Goal: Task Accomplishment & Management: Manage account settings

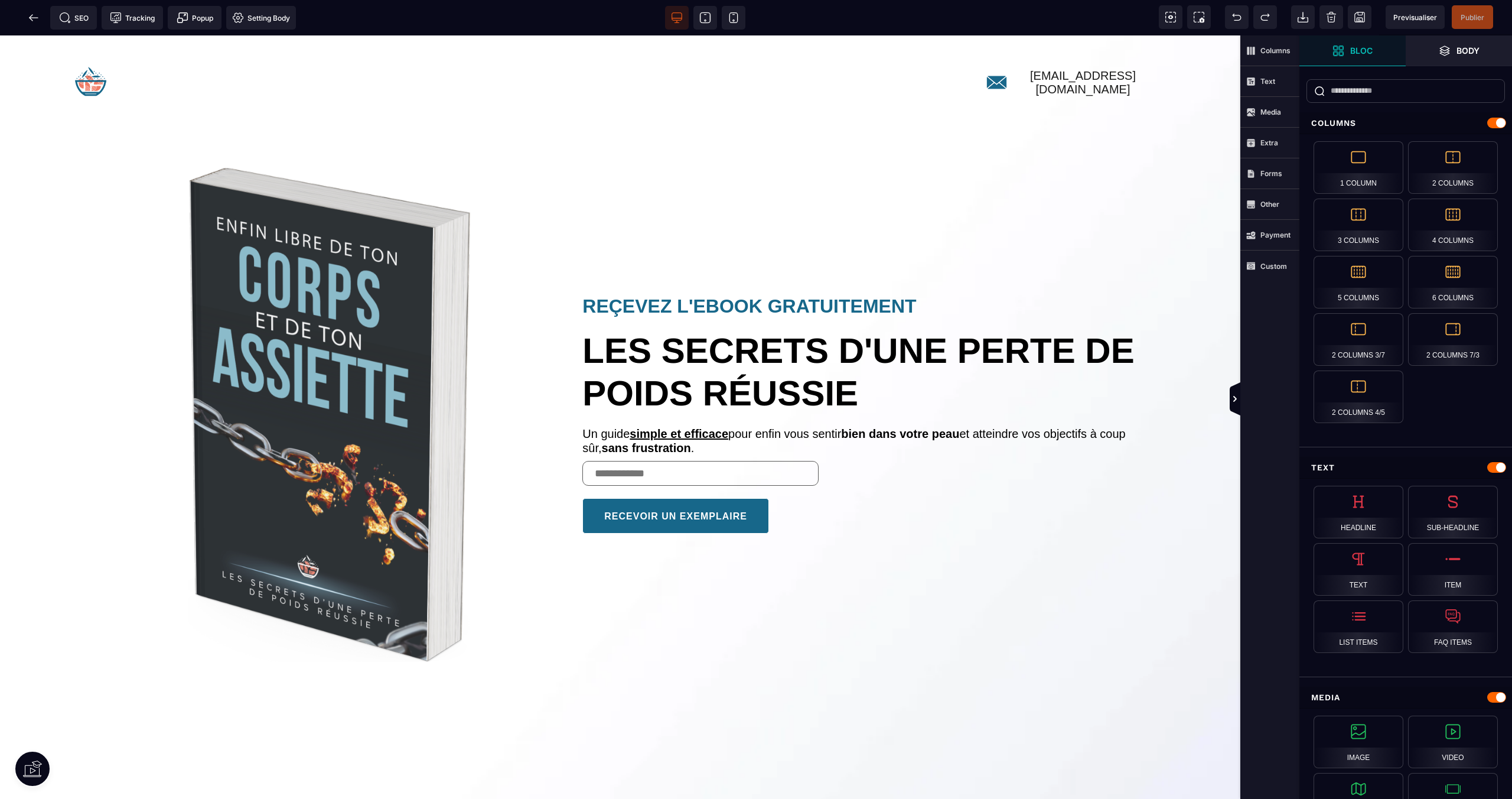
click at [27, 3] on div "SEO Tracking Popup Setting Body" at bounding box center [152, 18] width 303 height 36
click at [30, 14] on icon at bounding box center [34, 18] width 12 height 12
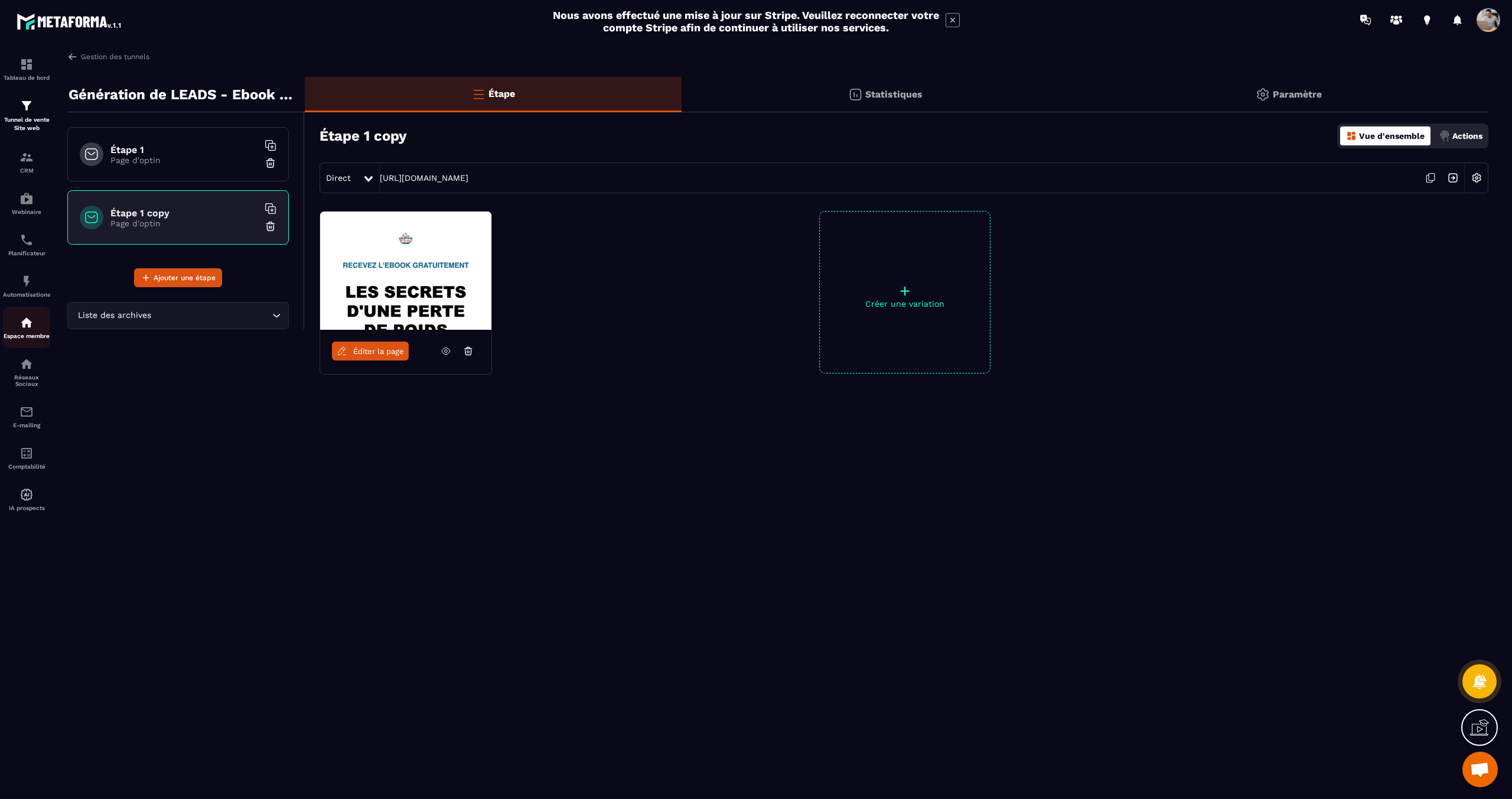
click at [18, 328] on div "Espace membre" at bounding box center [27, 327] width 48 height 24
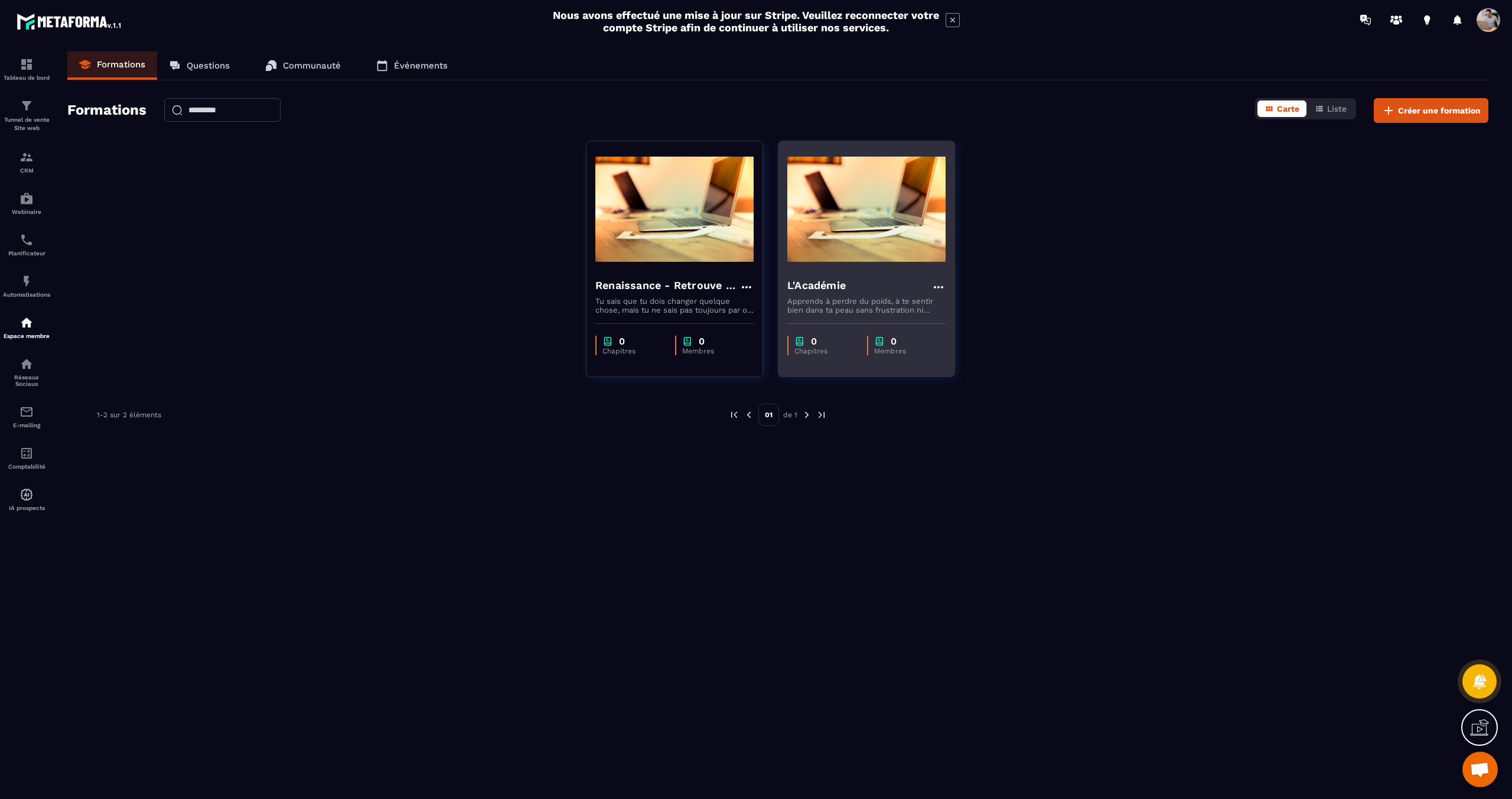
click at [938, 283] on icon at bounding box center [938, 286] width 14 height 14
click at [976, 309] on button "Modifier" at bounding box center [973, 310] width 73 height 21
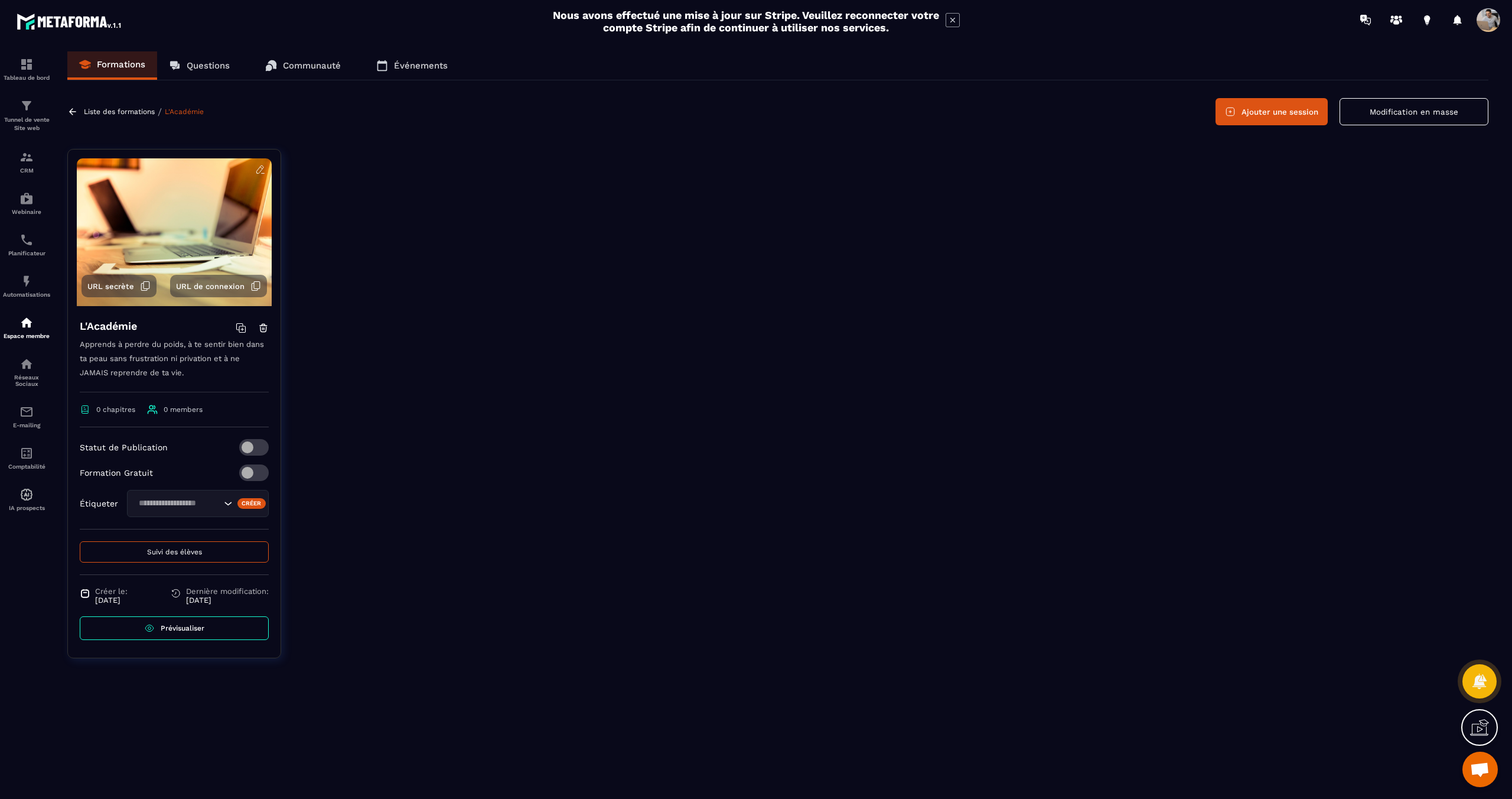
click at [187, 362] on p "Apprends à perdre du poids, à te sentir bien dans ta peau sans frustration ni p…" at bounding box center [173, 364] width 189 height 55
click at [108, 362] on p "Apprends à perdre du poids, à te sentir bien dans ta peau sans frustration ni p…" at bounding box center [173, 364] width 189 height 55
drag, startPoint x: 80, startPoint y: 342, endPoint x: 219, endPoint y: 366, distance: 141.1
click at [219, 366] on p "Apprends à perdre du poids, à te sentir bien dans ta peau sans frustration ni p…" at bounding box center [173, 364] width 189 height 55
click at [1404, 113] on button "Modification en masse" at bounding box center [1414, 111] width 149 height 27
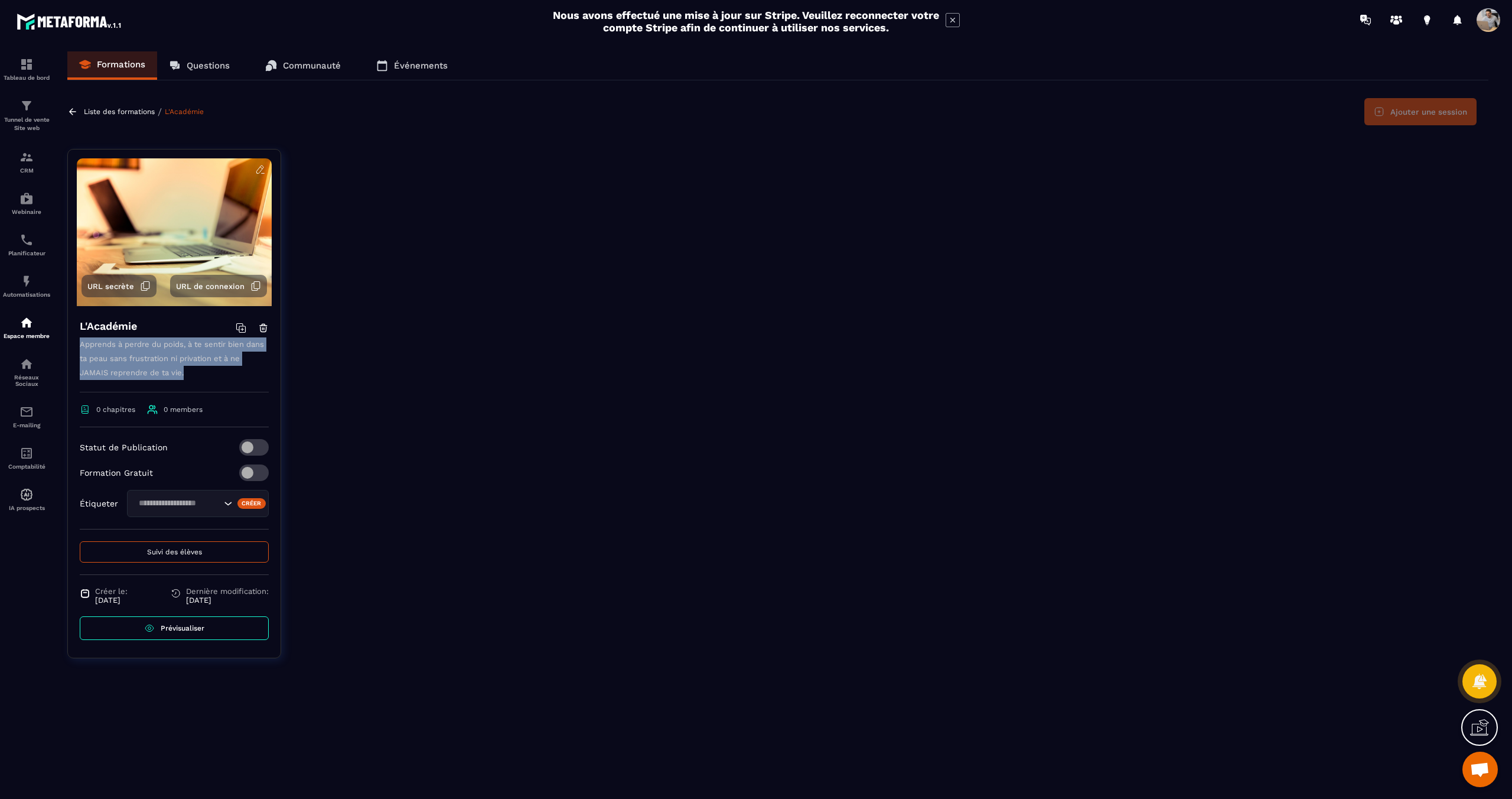
click at [148, 361] on p "Apprends à perdre du poids, à te sentir bien dans ta peau sans frustration ni p…" at bounding box center [173, 364] width 189 height 55
click at [259, 167] on icon at bounding box center [260, 170] width 11 height 11
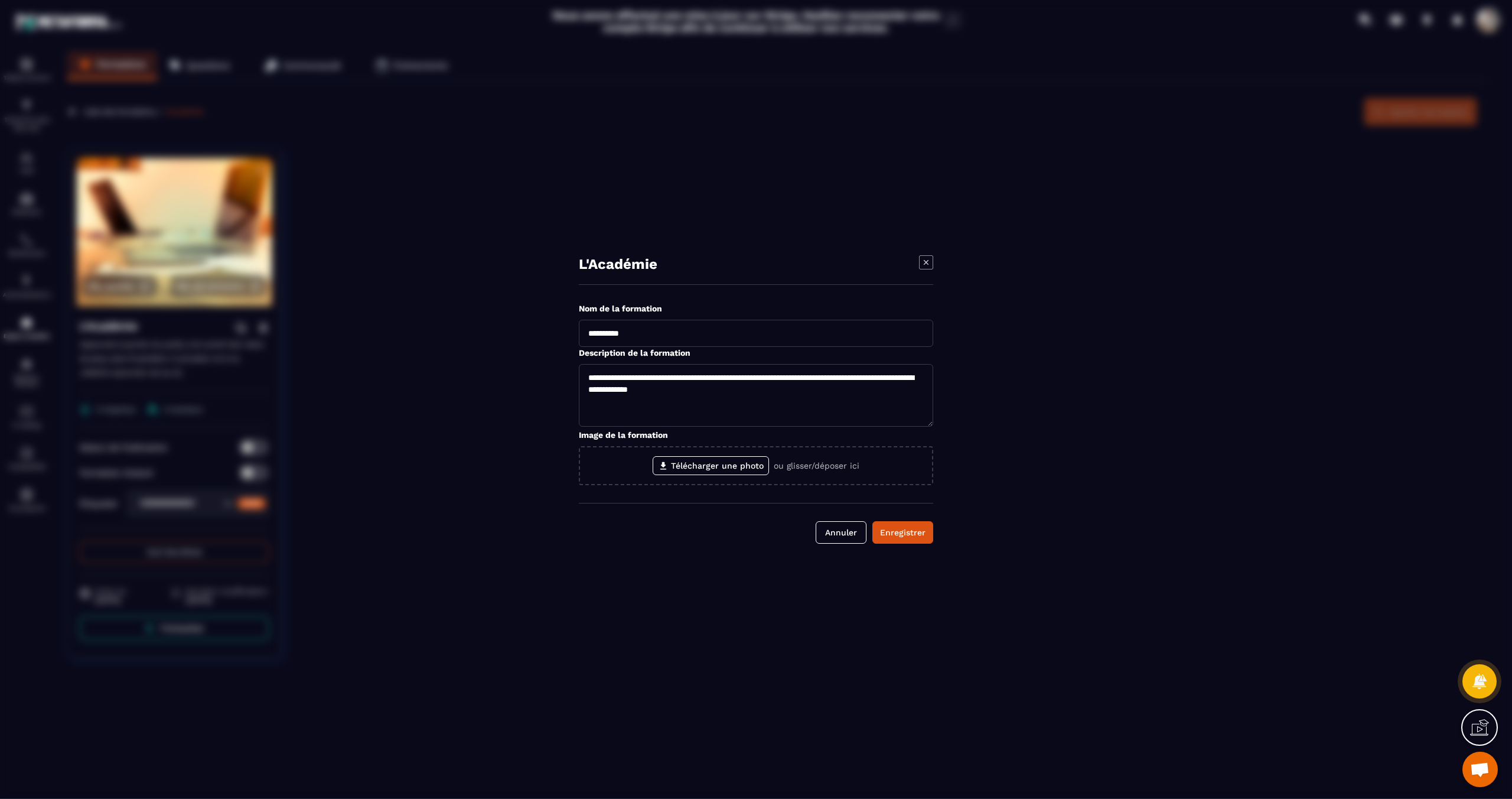
click at [783, 385] on textarea "**********" at bounding box center [756, 395] width 355 height 62
paste textarea "**********"
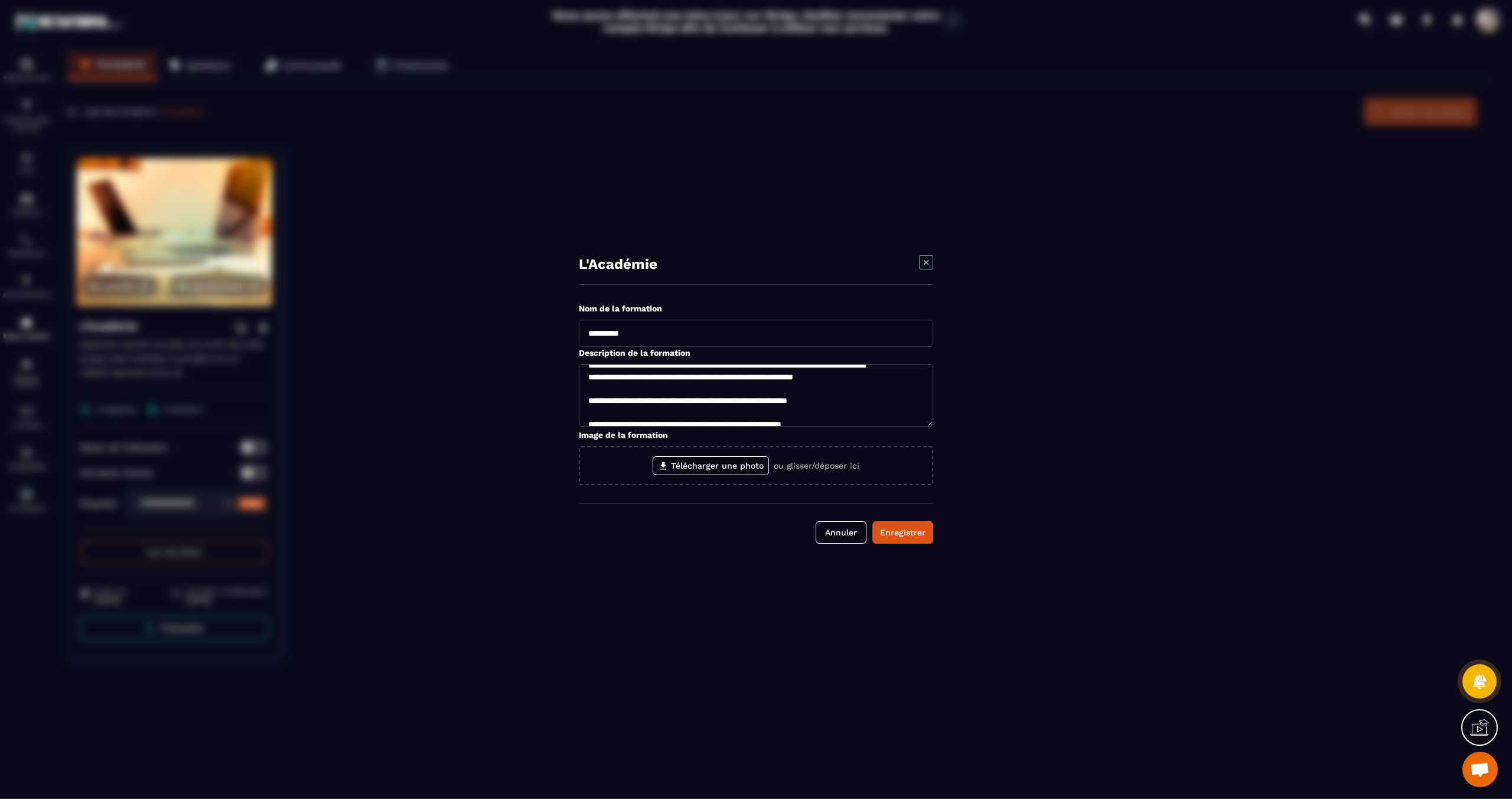
scroll to position [11, 0]
click at [709, 369] on textarea "**********" at bounding box center [756, 395] width 355 height 62
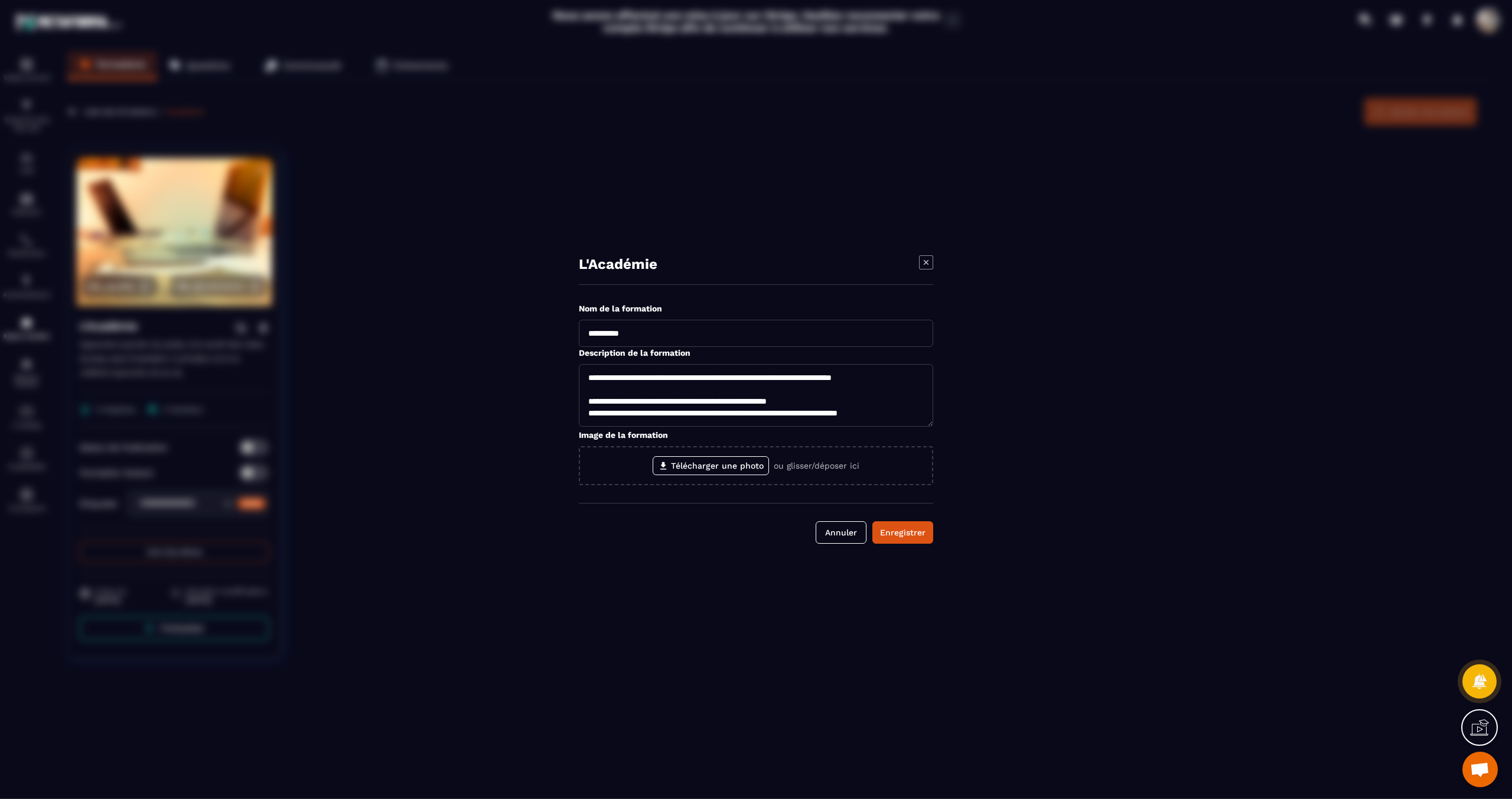
scroll to position [1, 0]
type textarea "**********"
click at [901, 532] on div "Enregistrer" at bounding box center [903, 531] width 46 height 12
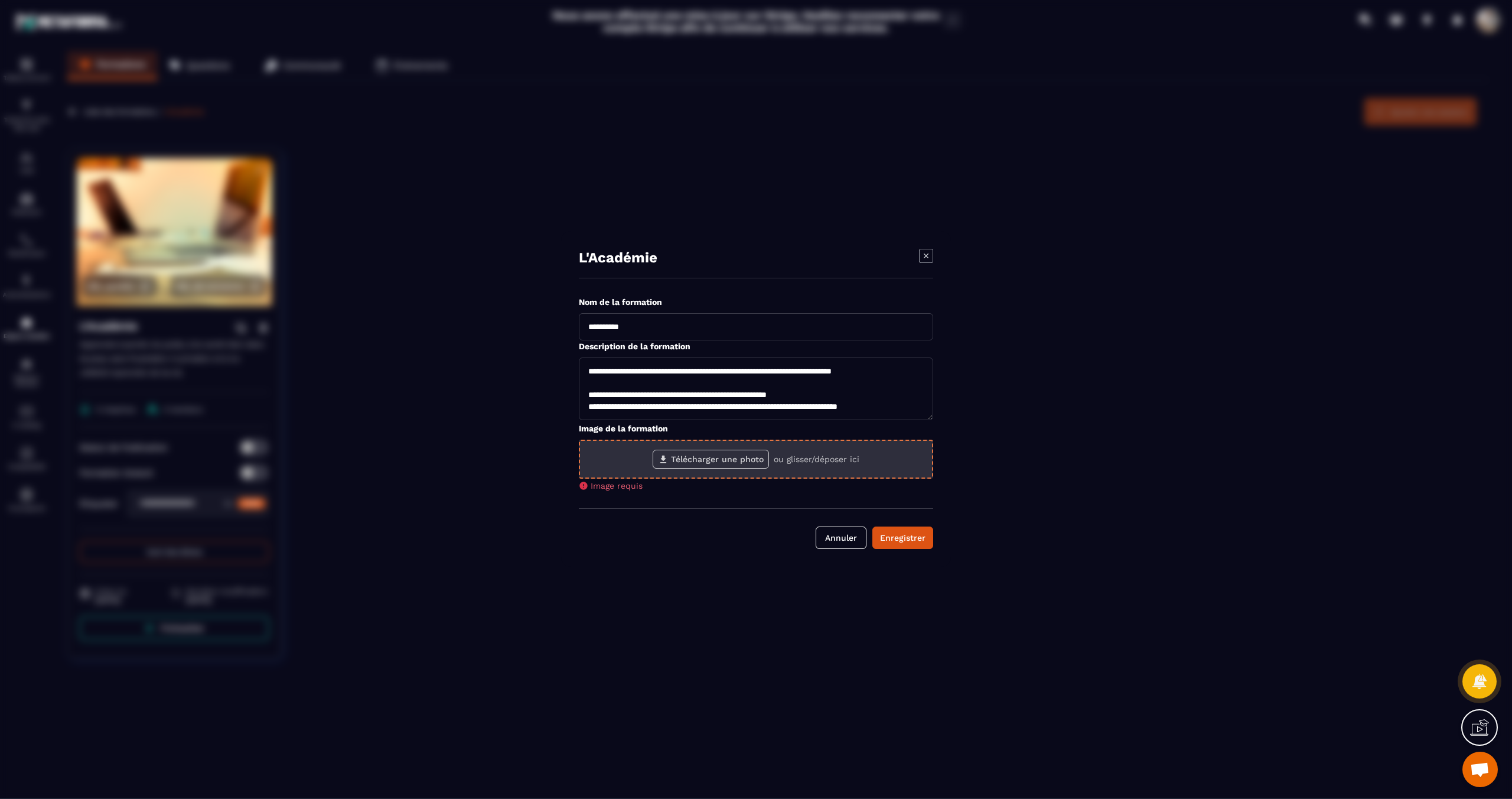
click at [729, 459] on label "Télécharger une photo" at bounding box center [710, 459] width 116 height 19
click at [0, 0] on input "Télécharger une photo" at bounding box center [0, 0] width 0 height 0
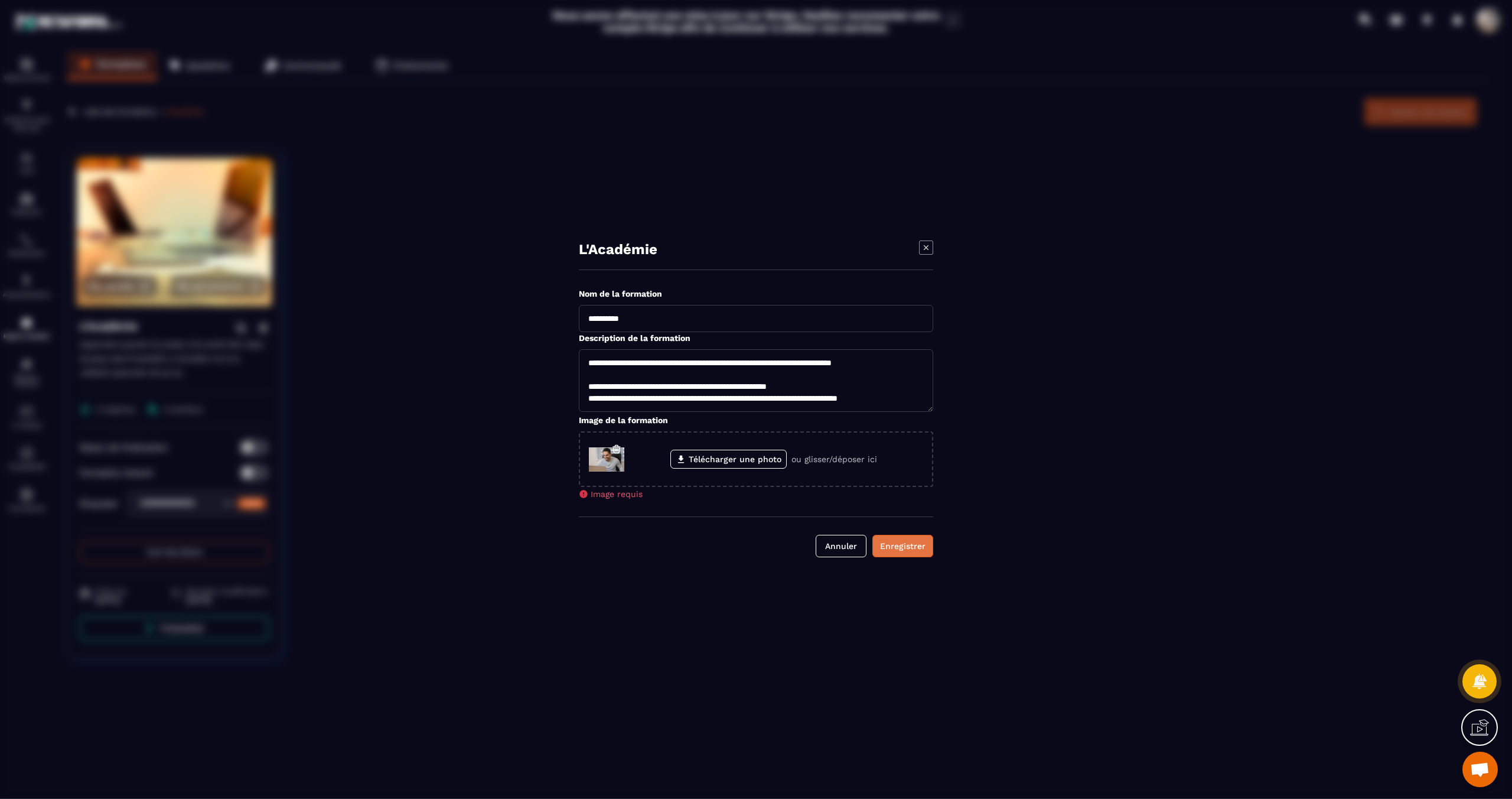
click at [908, 544] on div "Enregistrer" at bounding box center [903, 546] width 46 height 12
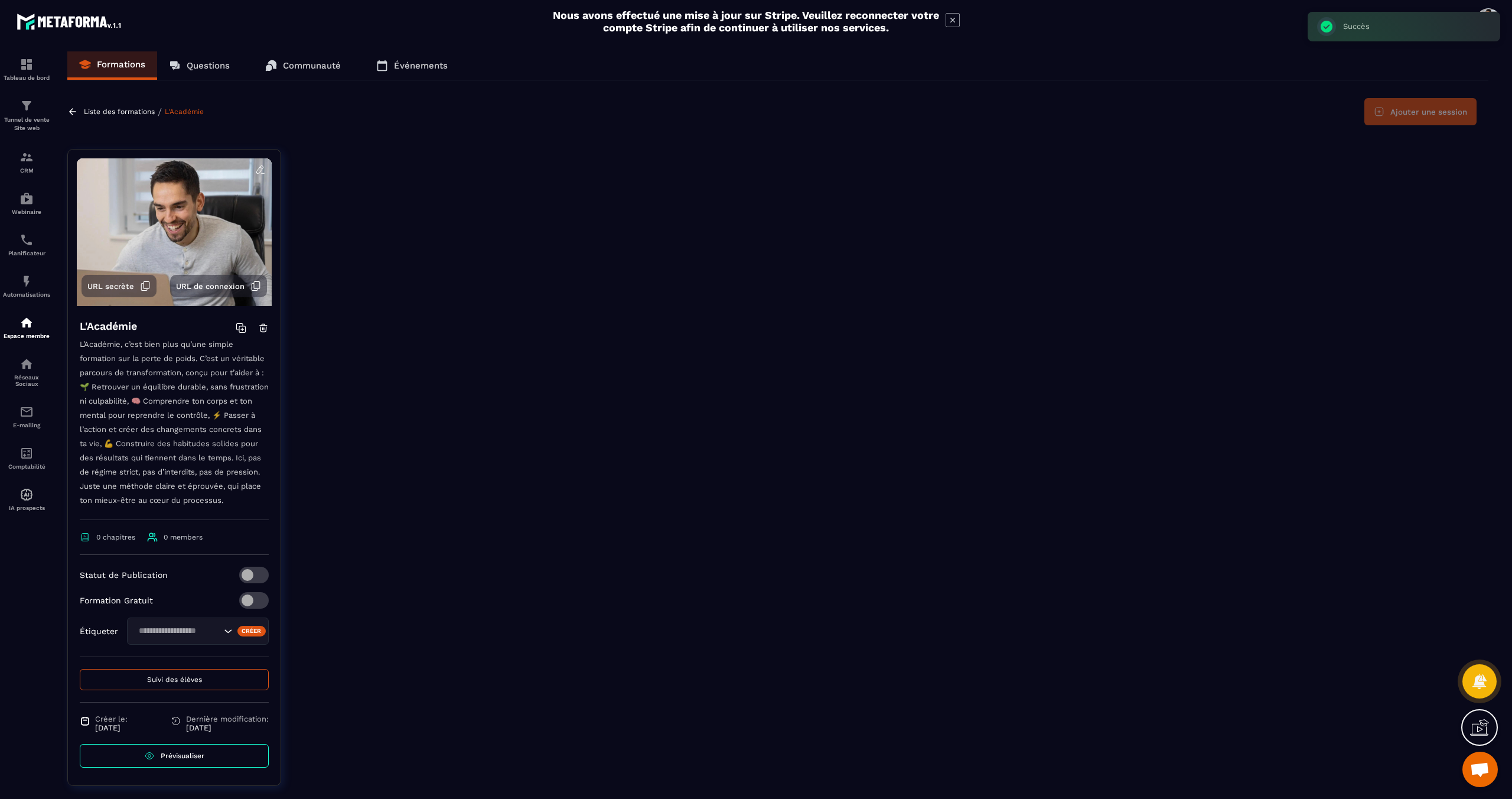
scroll to position [0, 0]
click at [33, 113] on img at bounding box center [27, 106] width 14 height 14
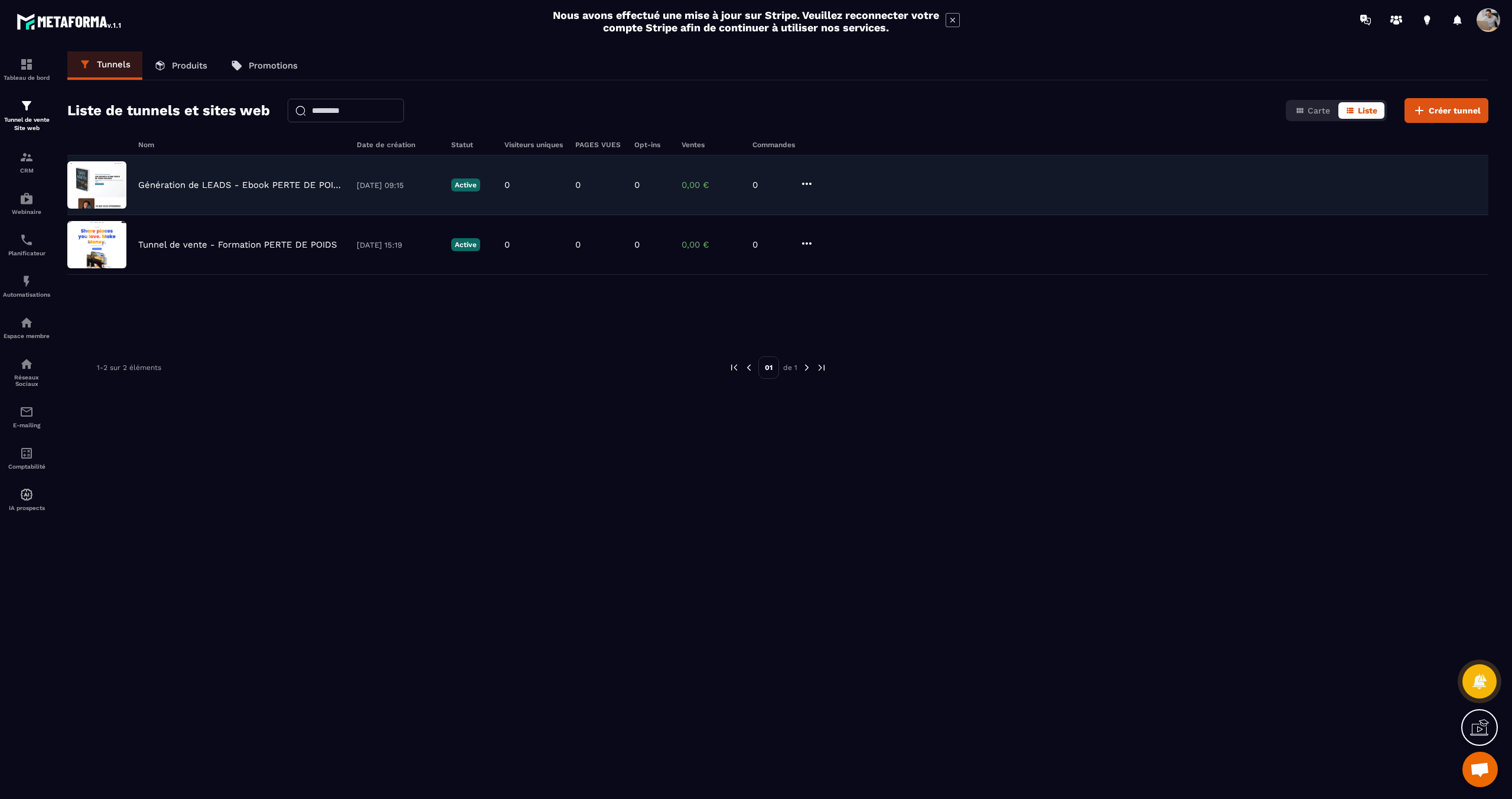
click at [192, 181] on p "Génération de LEADS - Ebook PERTE DE POIDS" at bounding box center [241, 184] width 207 height 11
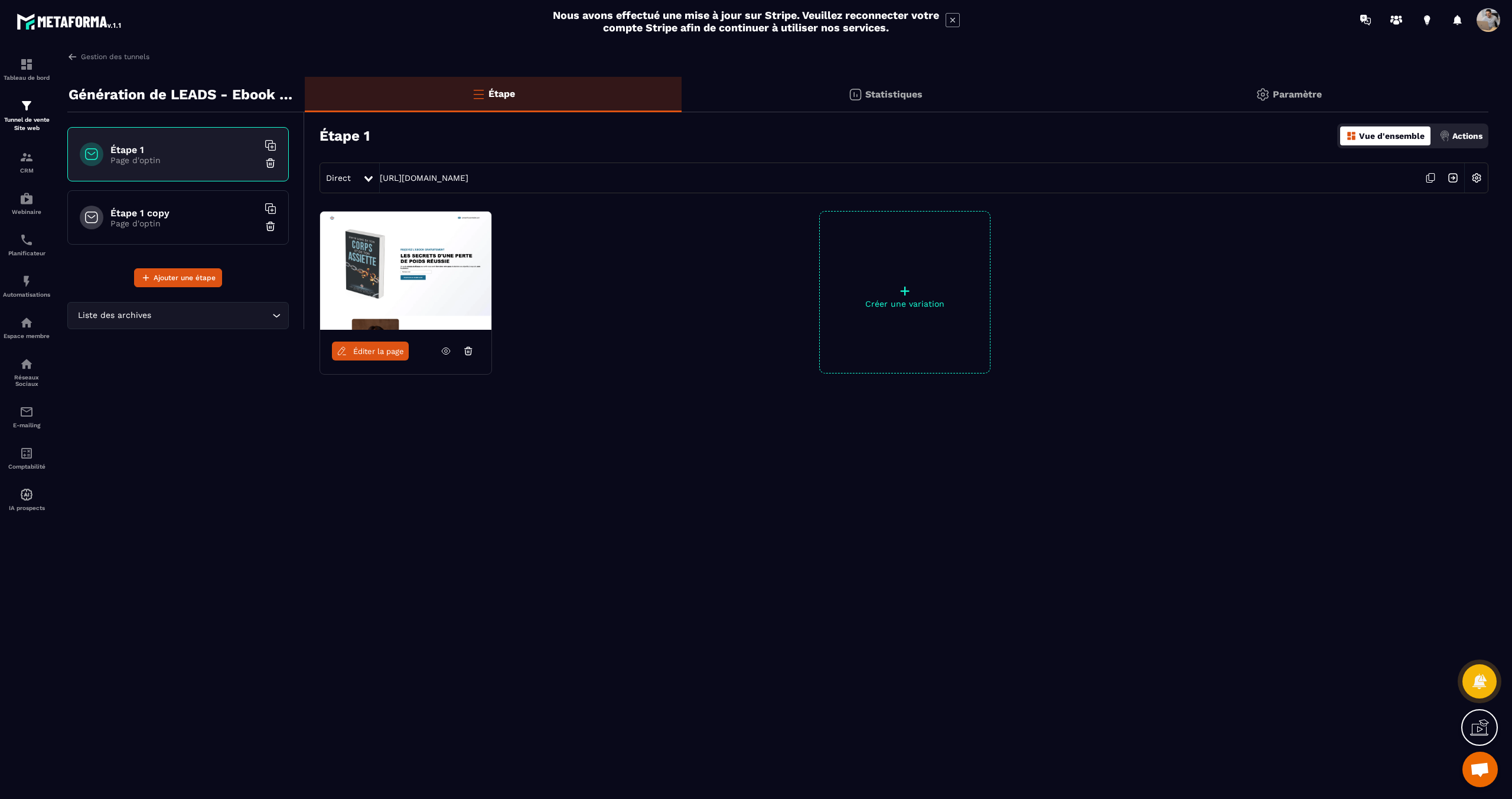
click at [167, 214] on h6 "Étape 1 copy" at bounding box center [183, 212] width 148 height 11
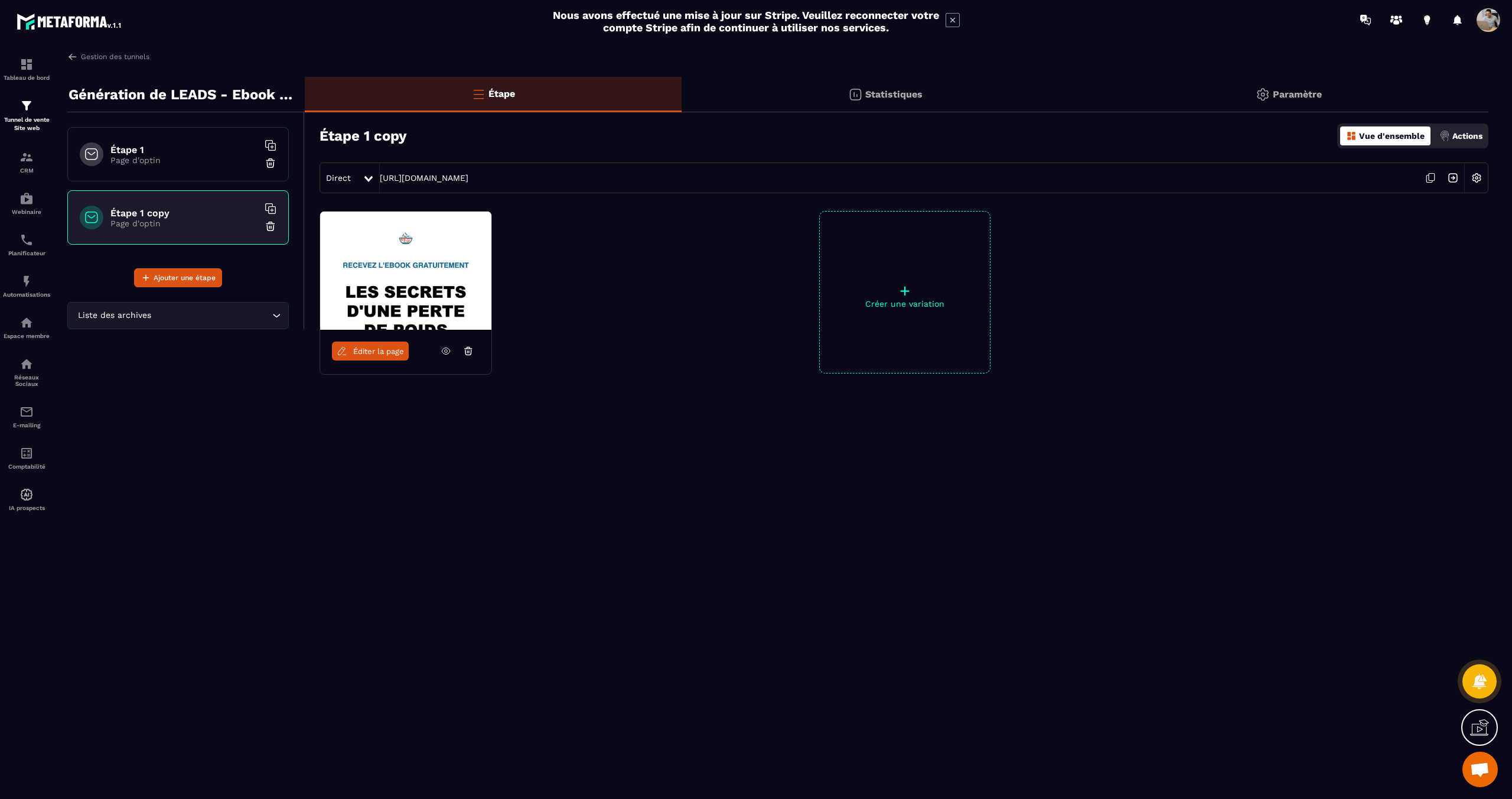
click at [377, 352] on span "Éditer la page" at bounding box center [378, 351] width 51 height 9
